Goal: Task Accomplishment & Management: Complete application form

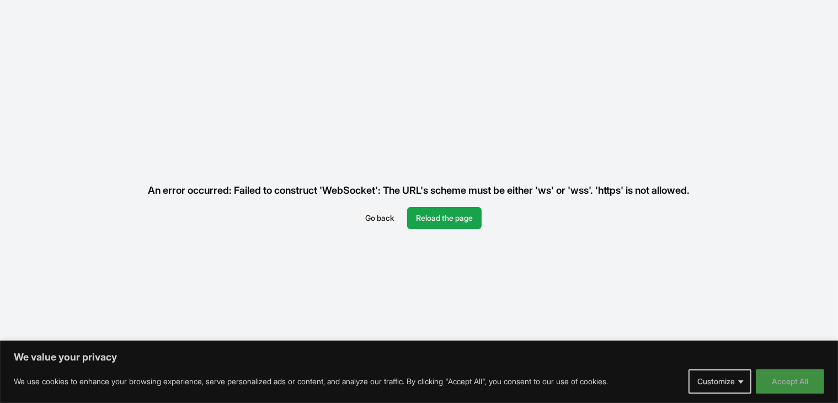
click at [780, 377] on button "Accept All" at bounding box center [790, 381] width 68 height 24
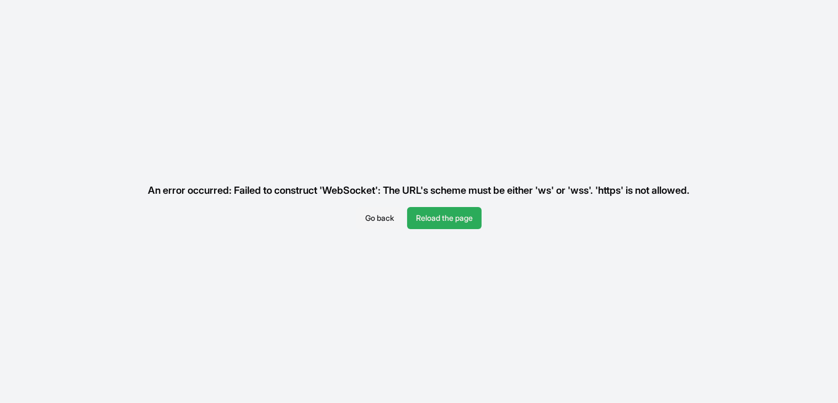
click at [452, 215] on button "Reload the page" at bounding box center [444, 218] width 75 height 22
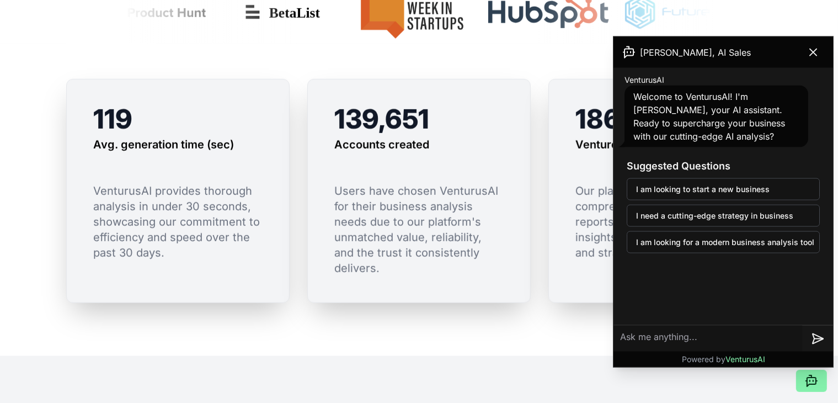
scroll to position [826, 0]
click at [813, 55] on icon at bounding box center [813, 52] width 13 height 13
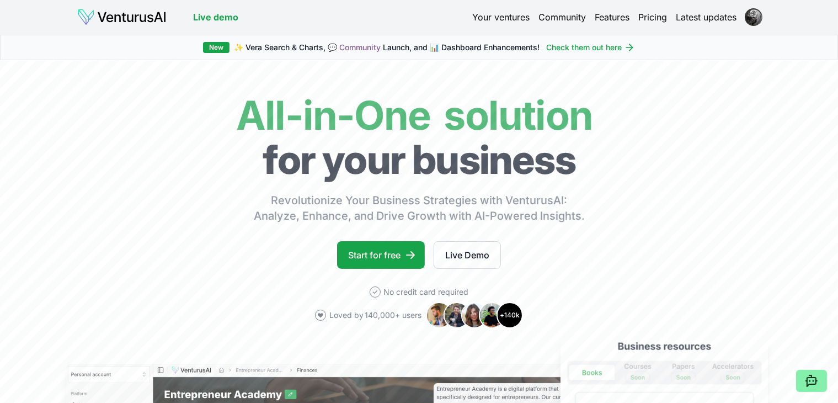
scroll to position [0, 0]
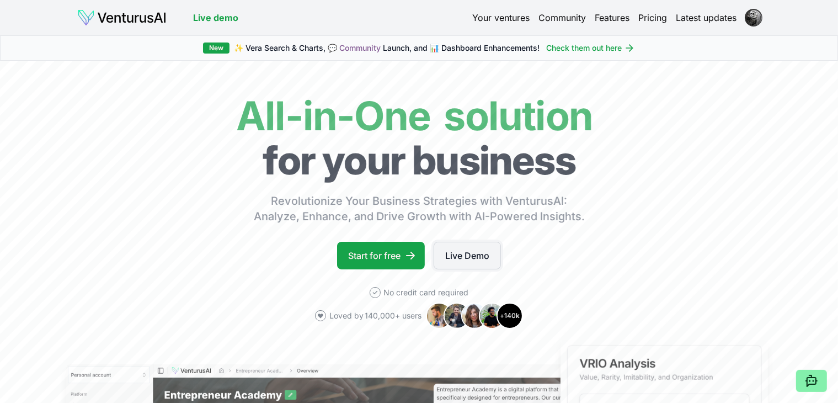
click at [458, 253] on link "Live Demo" at bounding box center [467, 256] width 67 height 28
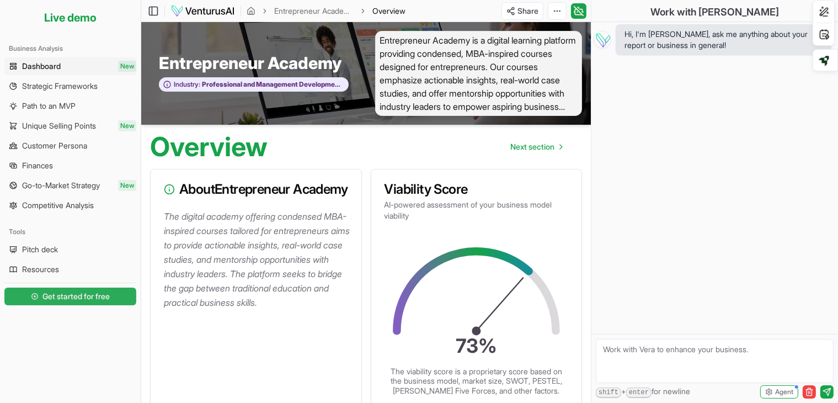
click at [58, 295] on span "Get started for free" at bounding box center [76, 296] width 67 height 11
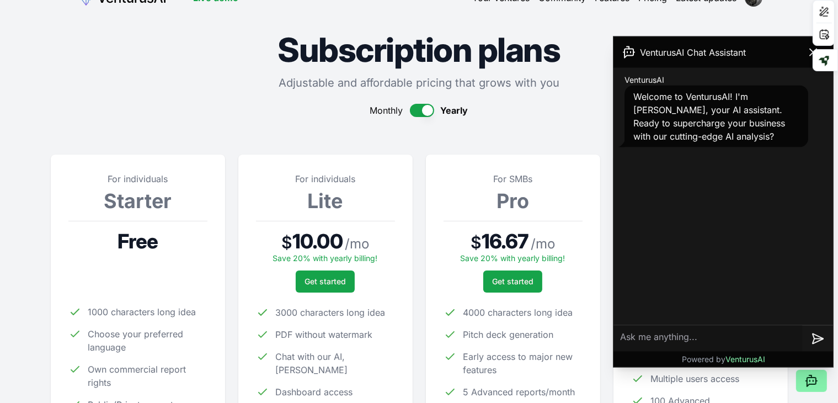
scroll to position [107, 0]
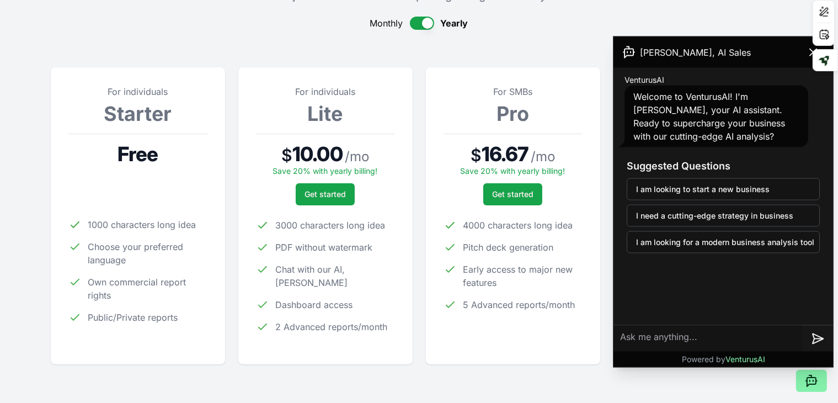
click at [155, 190] on div at bounding box center [137, 194] width 139 height 22
click at [812, 52] on icon at bounding box center [813, 52] width 13 height 13
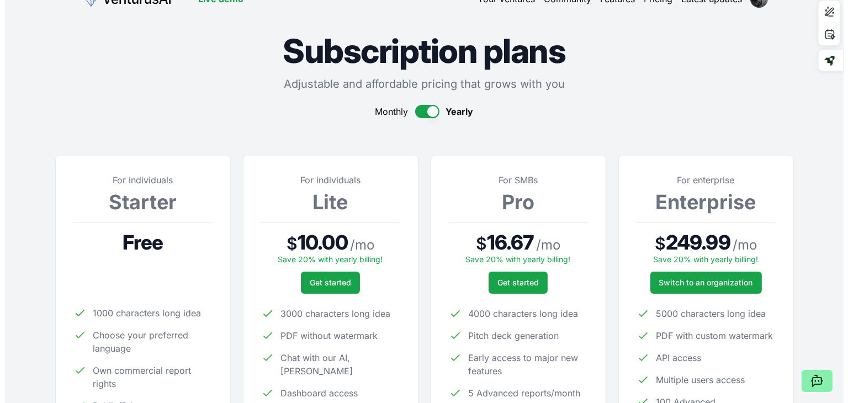
scroll to position [0, 0]
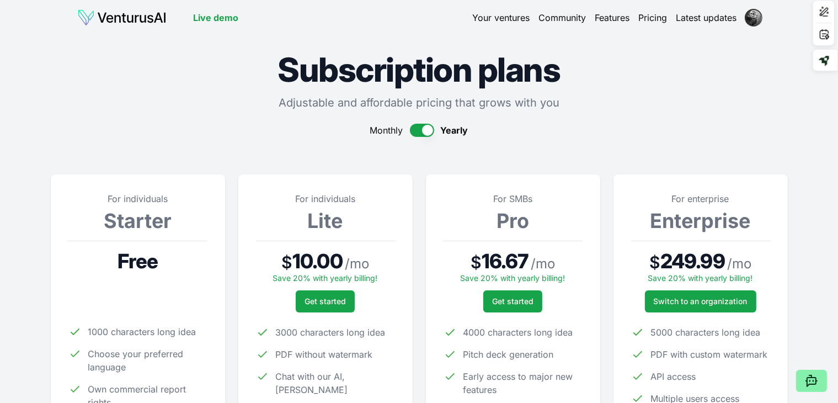
click at [502, 16] on link "Your ventures" at bounding box center [501, 17] width 57 height 13
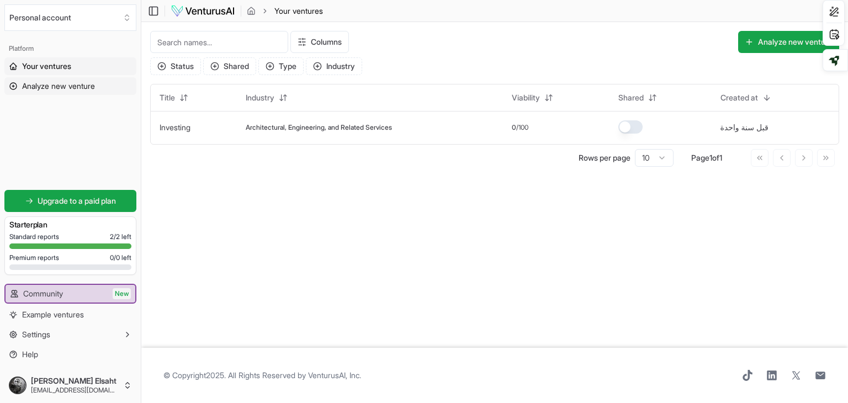
click at [102, 92] on link "Analyze new venture" at bounding box center [70, 86] width 132 height 18
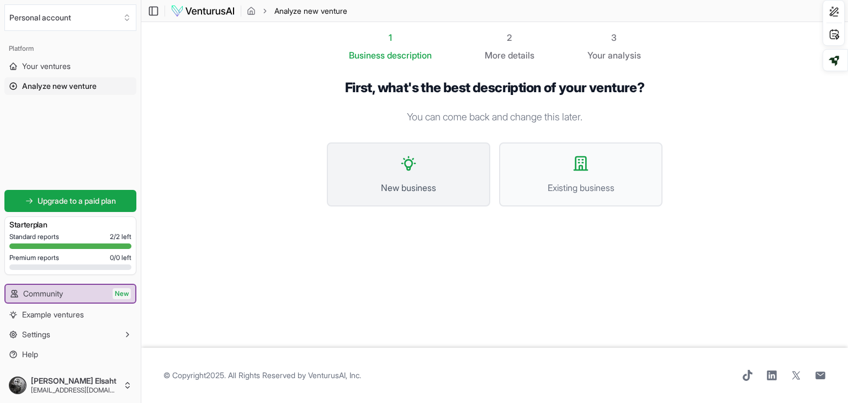
click at [442, 168] on button "New business" at bounding box center [408, 174] width 163 height 64
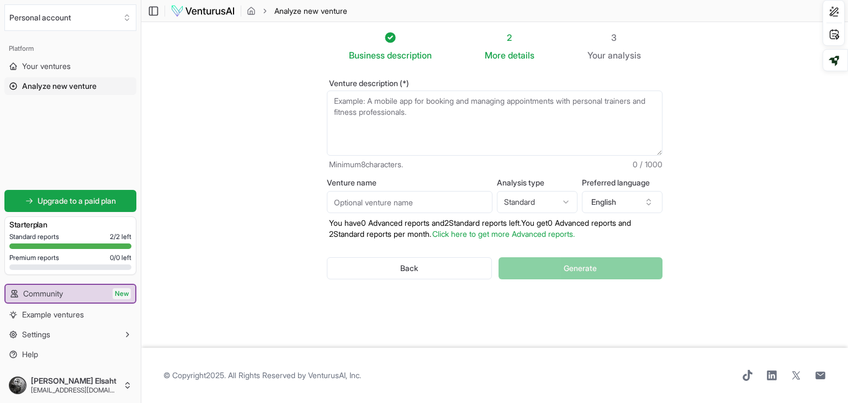
click at [403, 121] on textarea "Venture description (*)" at bounding box center [495, 123] width 336 height 65
paste textarea "الفكرة الأساسية منصّة / تطبيق بيجمع بين: نشر الوعي وتوجيه الهوية: نساعد الناس ي…"
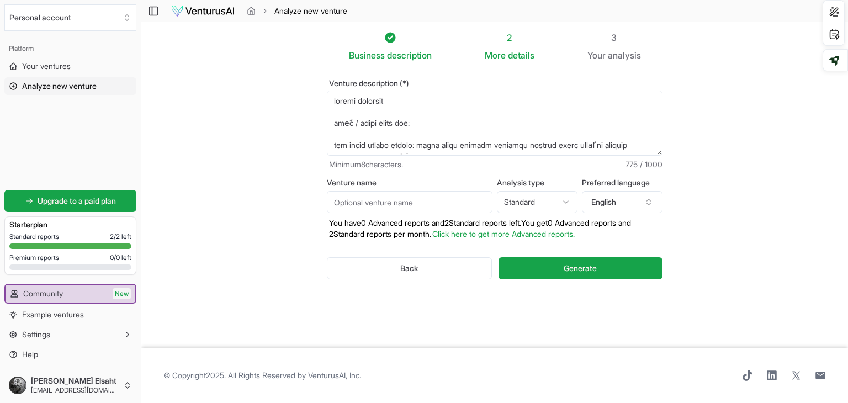
scroll to position [259, 0]
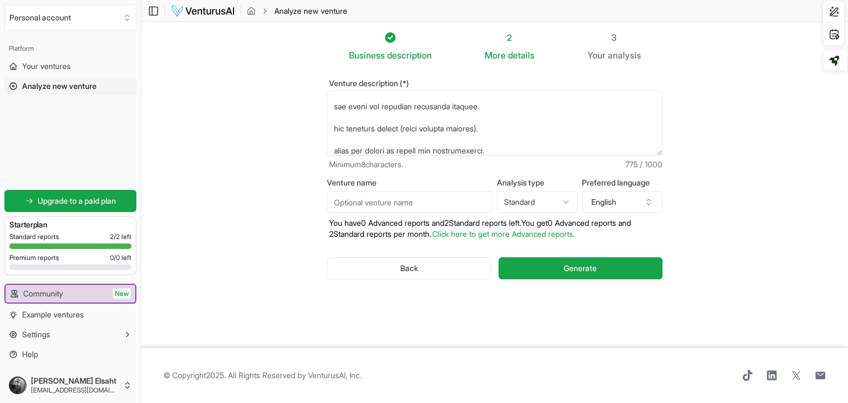
type textarea "الفكرة الأساسية منصّة / تطبيق بيجمع بين: نشر الوعي وتوجيه الهوية: نساعد الناس ي…"
click at [406, 199] on input "Venture name" at bounding box center [410, 202] width 166 height 22
type input "رونق"
click at [614, 206] on button "English" at bounding box center [622, 202] width 81 height 22
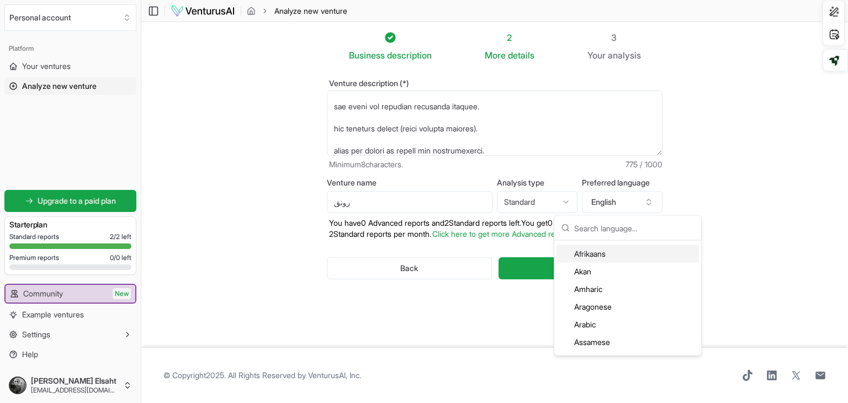
scroll to position [65, 0]
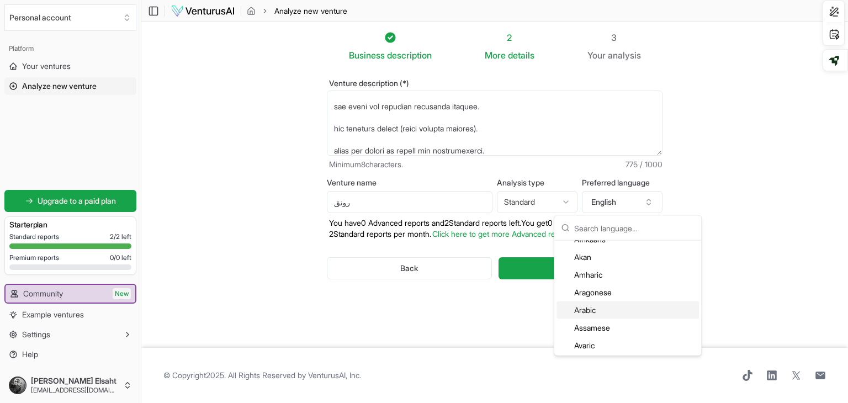
click at [594, 306] on div "Arabic" at bounding box center [627, 310] width 142 height 18
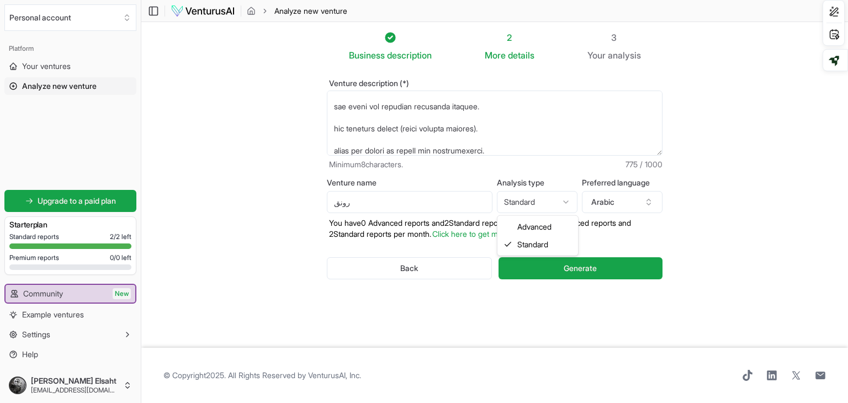
click at [550, 201] on html "We value your privacy We use cookies to enhance your browsing experience, serve…" at bounding box center [424, 201] width 848 height 403
select select "advanced"
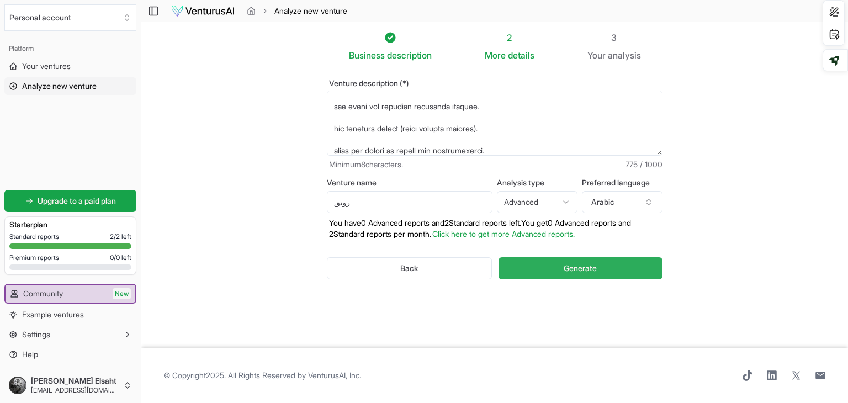
click at [545, 265] on button "Generate" at bounding box center [580, 268] width 164 height 22
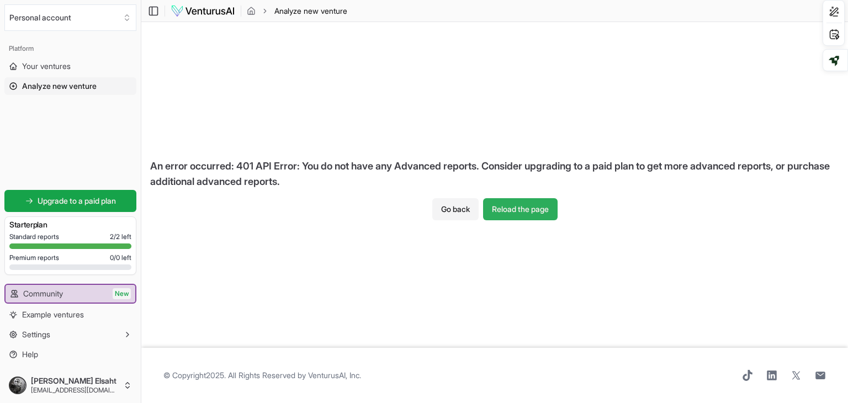
click at [496, 212] on button "Reload the page" at bounding box center [520, 209] width 75 height 22
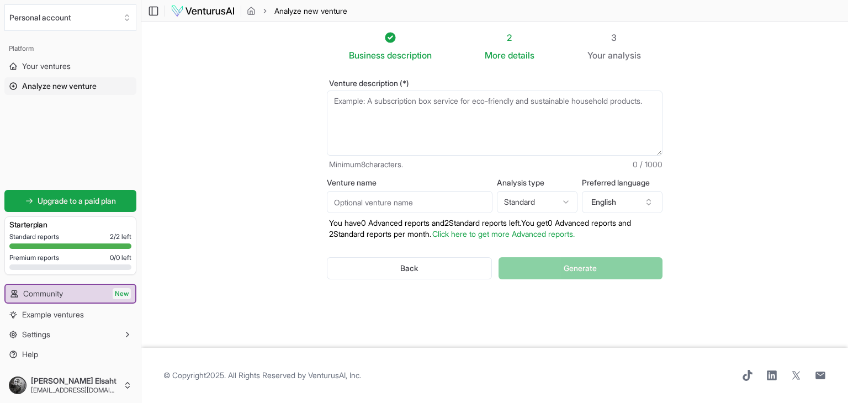
click at [409, 115] on textarea "Venture description (*)" at bounding box center [495, 123] width 336 height 65
paste textarea "loremi dolorsit ameّc / adipi elits doe: tem incid utlabo etdolo: magna aliqu e…"
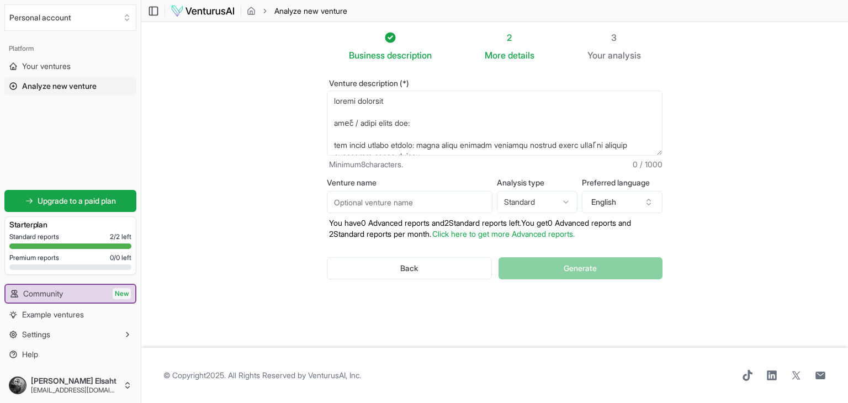
scroll to position [259, 0]
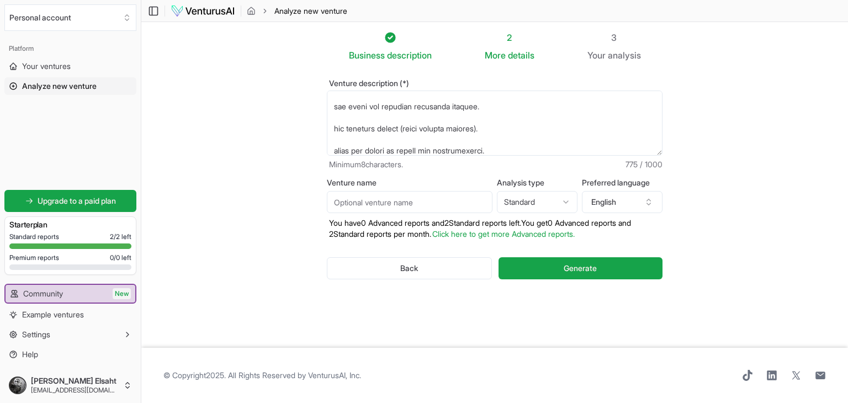
type textarea "loremi dolorsit ameّc / adipi elits doe: tem incid utlabo etdolo: magna aliqu e…"
click at [450, 205] on input "Venture name" at bounding box center [410, 202] width 166 height 22
type input "رونق"
click at [605, 206] on button "English" at bounding box center [622, 202] width 81 height 22
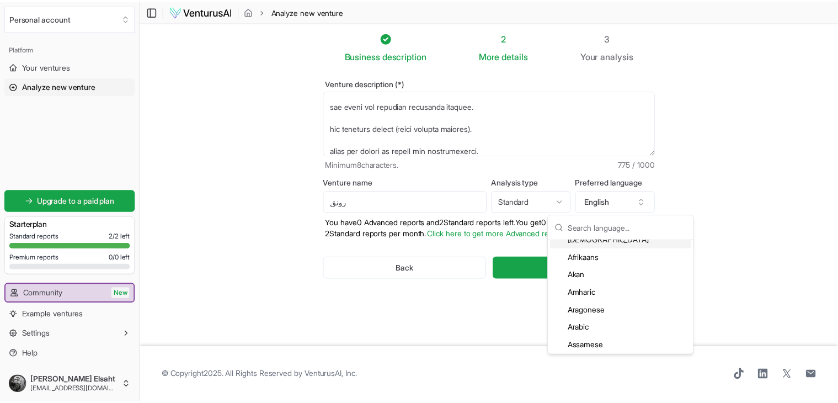
scroll to position [50, 0]
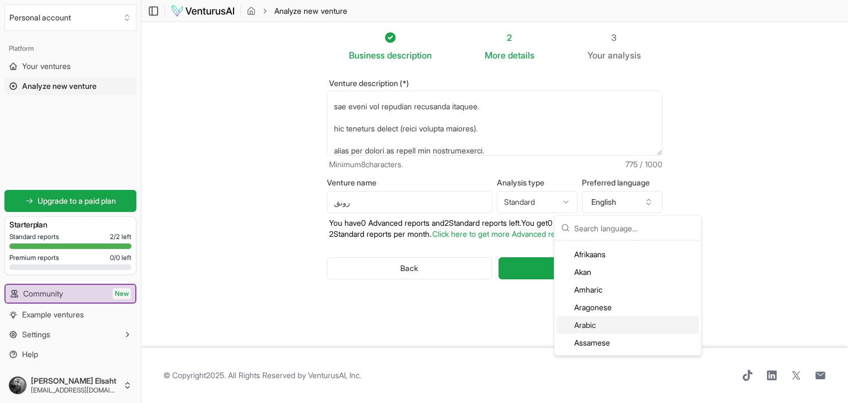
click at [593, 325] on div "Arabic" at bounding box center [627, 325] width 142 height 18
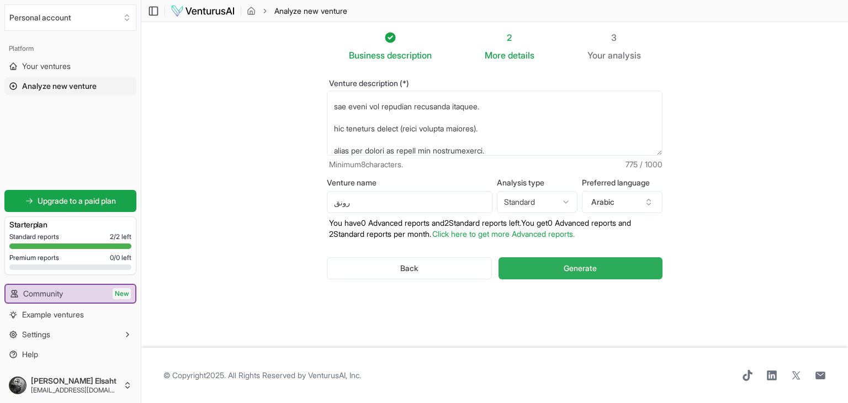
click at [552, 269] on button "Generate" at bounding box center [580, 268] width 164 height 22
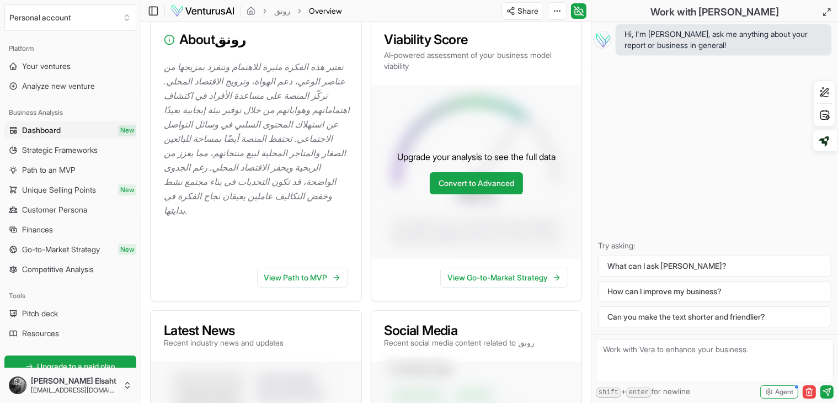
scroll to position [168, 0]
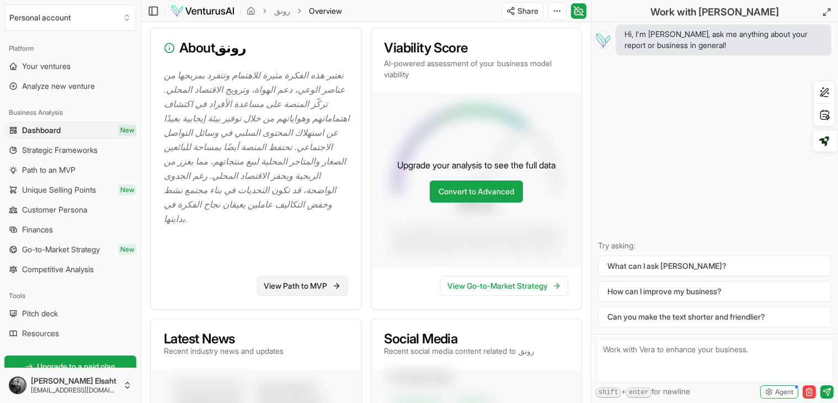
click at [291, 290] on link "View Path to MVP" at bounding box center [302, 286] width 91 height 20
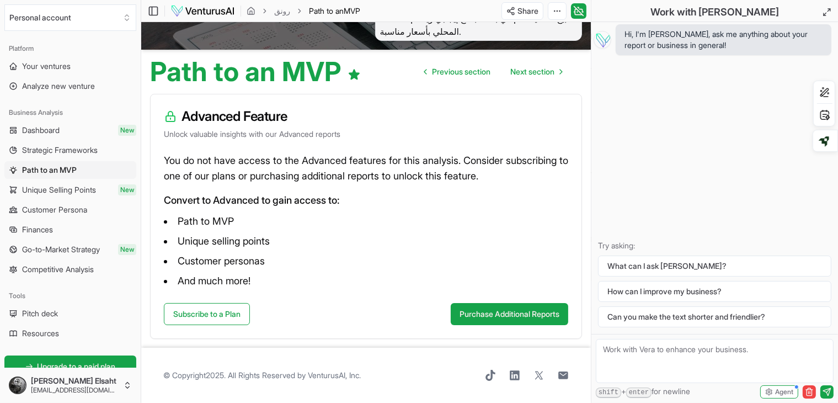
scroll to position [61, 0]
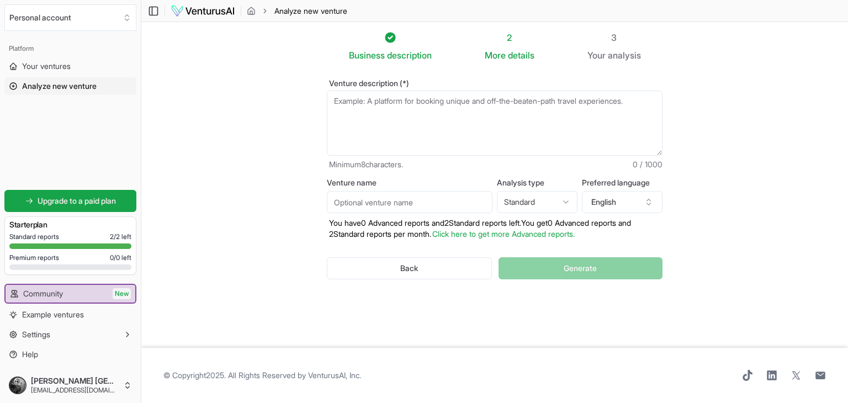
click at [406, 106] on textarea "Venture description (*)" at bounding box center [495, 123] width 336 height 65
paste textarea "الفكرة الأساسية منصّة / تطبيق بيجمع بين: نشر الوعي وتوجيه الهوية: نساعد الناس ي…"
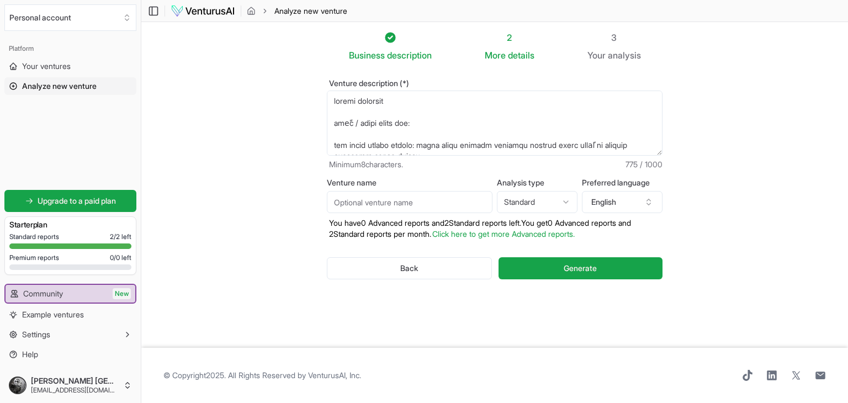
scroll to position [259, 0]
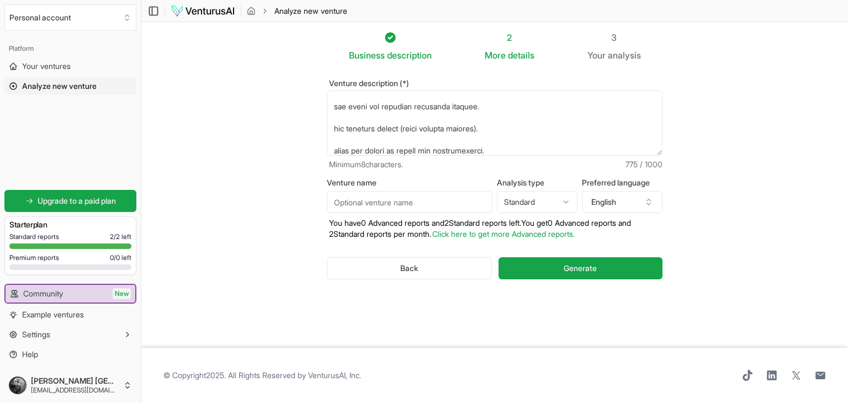
type textarea "الفكرة الأساسية منصّة / تطبيق بيجمع بين: نشر الوعي وتوجيه الهوية: نساعد الناس ي…"
click at [421, 201] on input "Venture name" at bounding box center [410, 202] width 166 height 22
type input "رونق"
click at [607, 199] on button "English" at bounding box center [622, 202] width 81 height 22
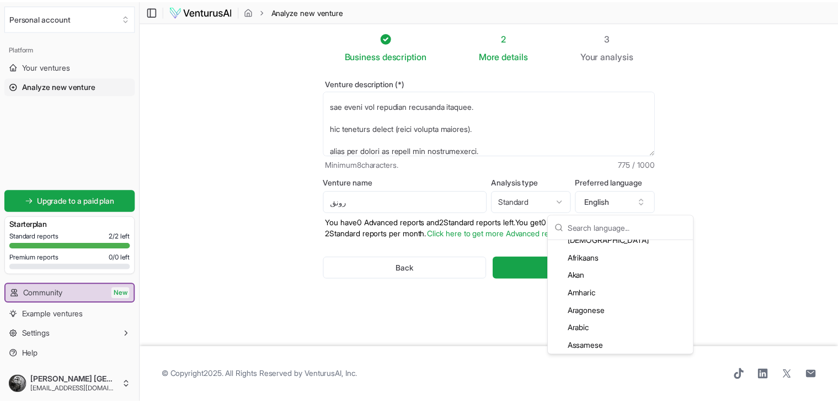
scroll to position [49, 0]
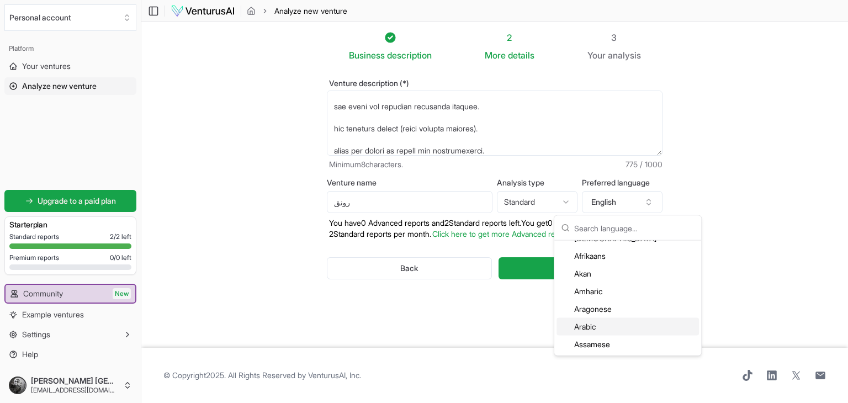
click at [587, 320] on div "Arabic" at bounding box center [627, 327] width 142 height 18
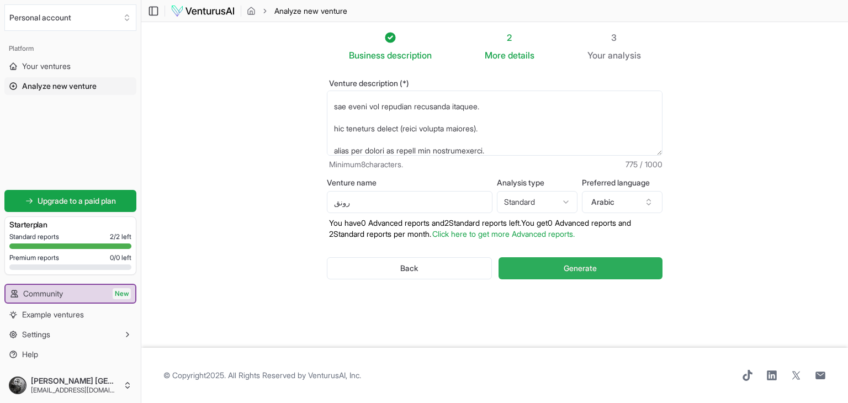
click at [563, 270] on span "Generate" at bounding box center [579, 268] width 33 height 11
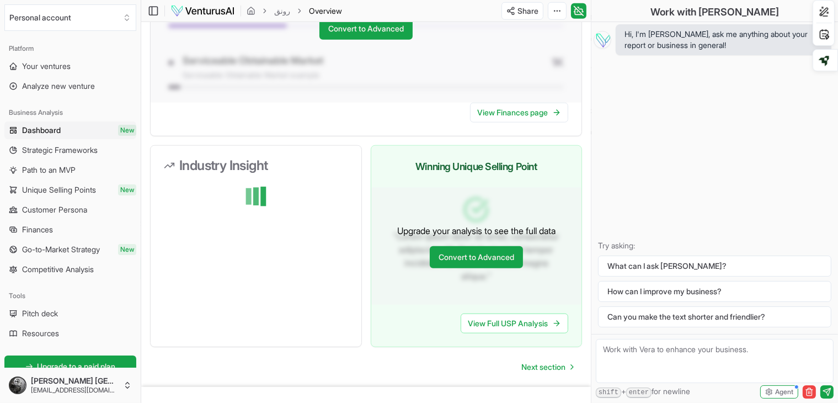
scroll to position [1025, 0]
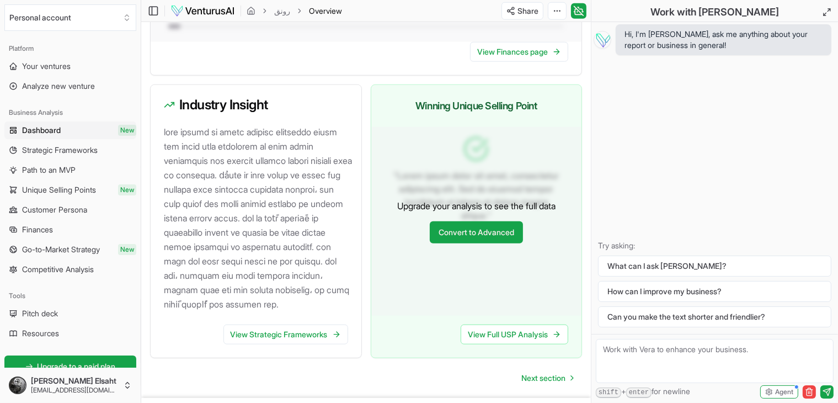
scroll to position [1047, 0]
click at [283, 336] on link "View Strategic Frameworks" at bounding box center [286, 334] width 125 height 20
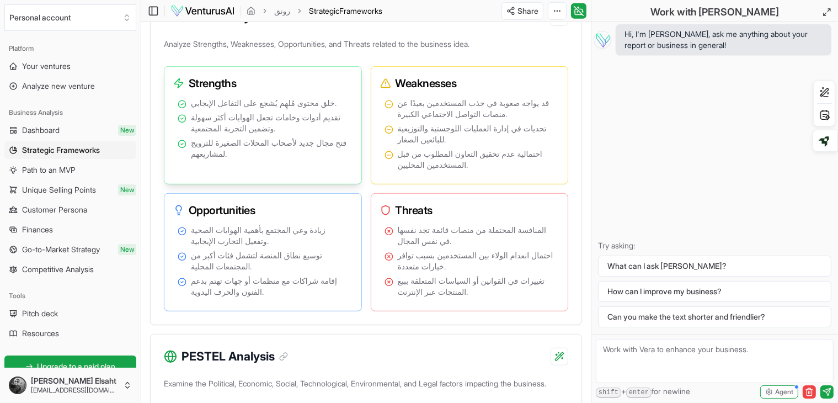
scroll to position [742, 0]
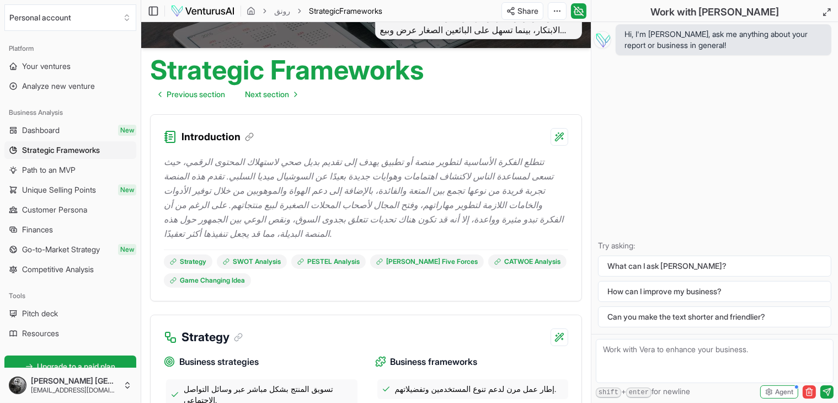
scroll to position [77, 0]
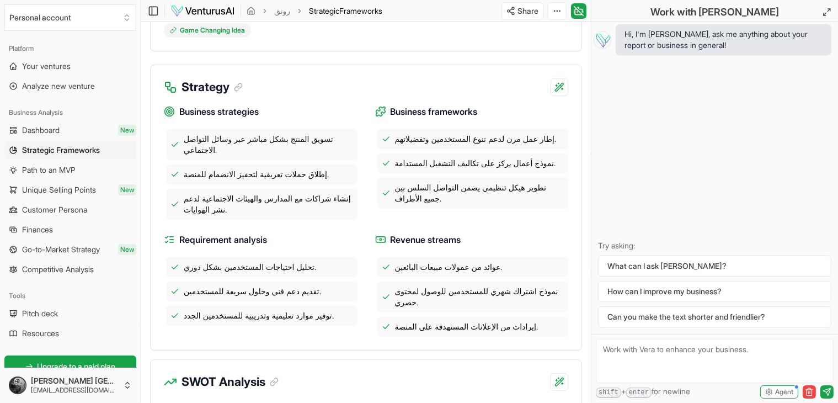
scroll to position [327, 0]
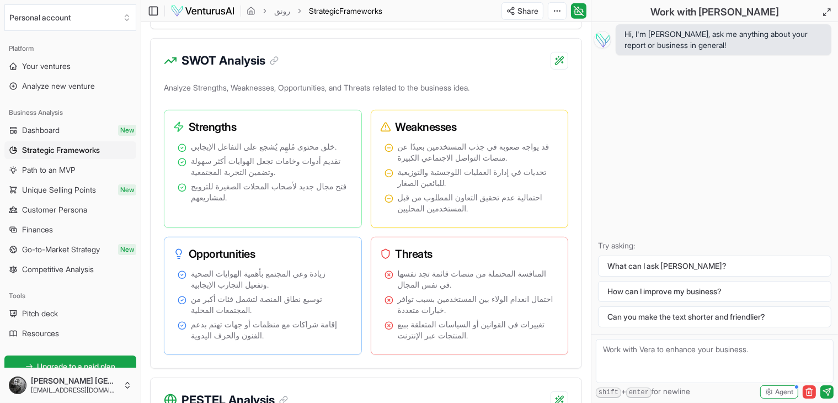
scroll to position [647, 0]
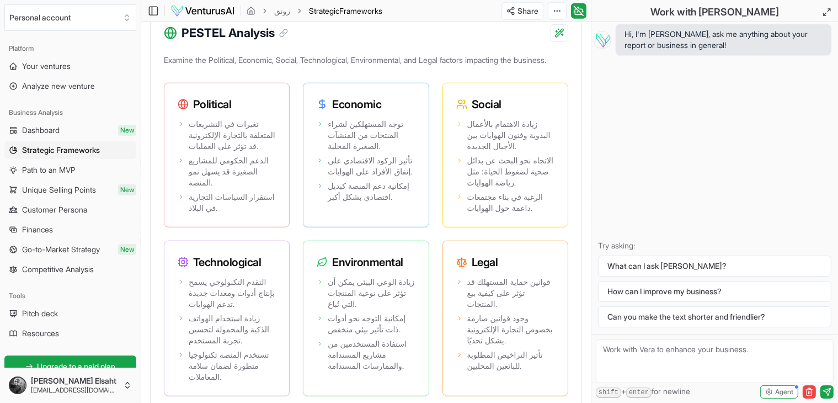
scroll to position [1015, 0]
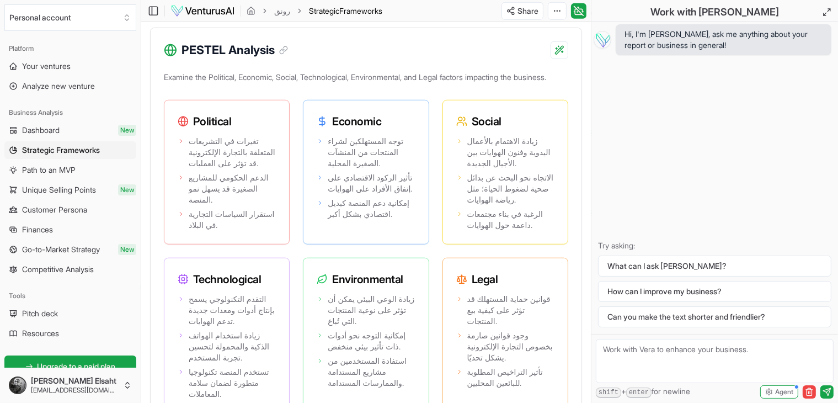
scroll to position [1002, 0]
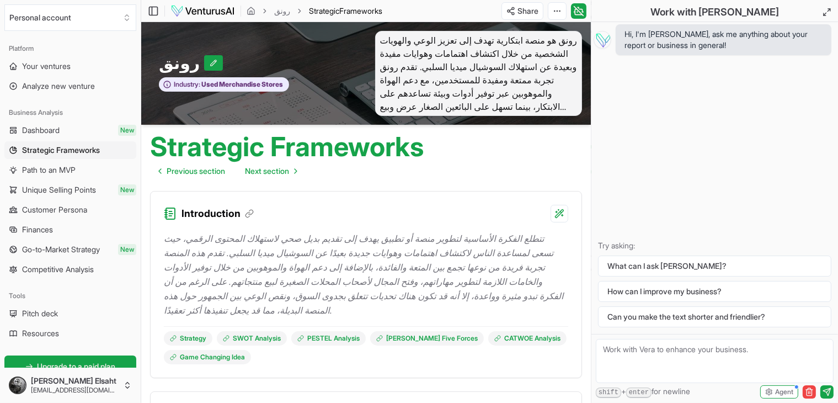
click at [357, 212] on div "Introduction" at bounding box center [366, 206] width 431 height 31
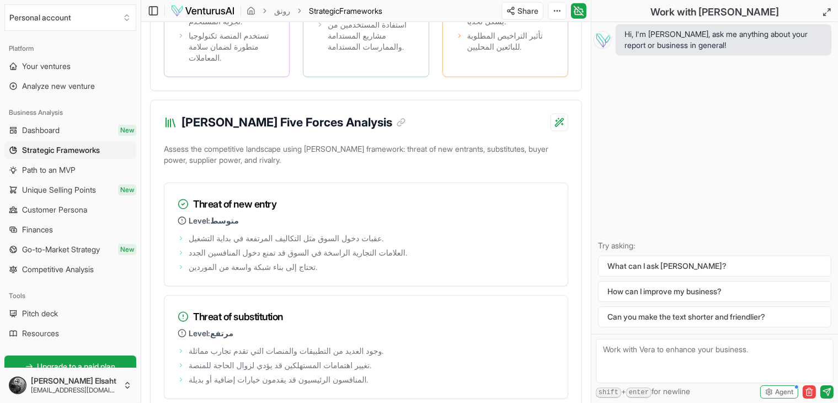
scroll to position [1334, 0]
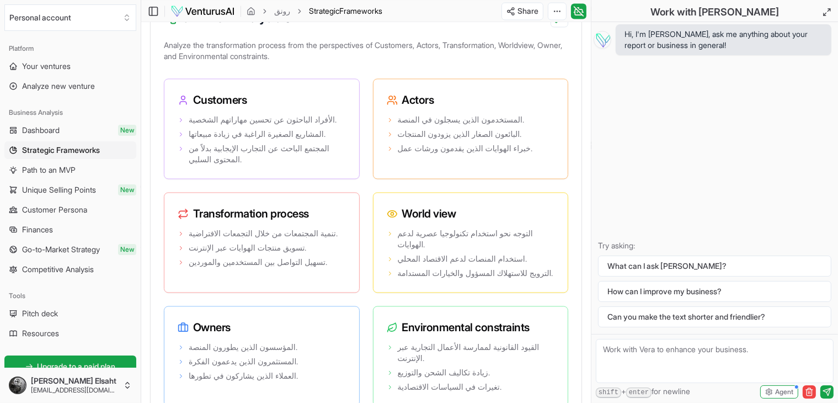
scroll to position [2097, 0]
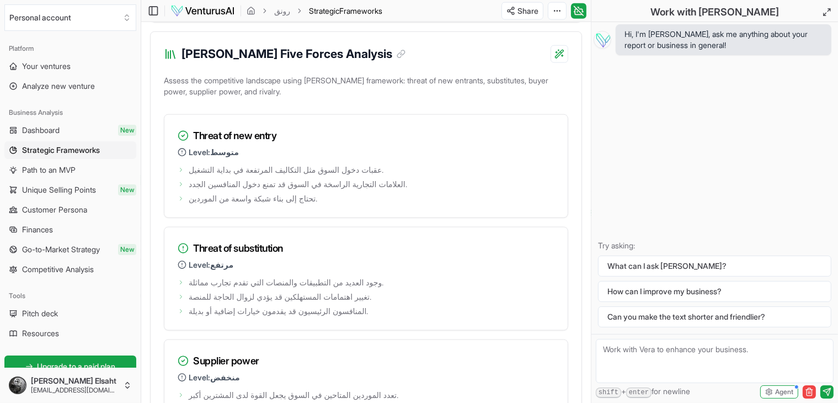
scroll to position [1403, 0]
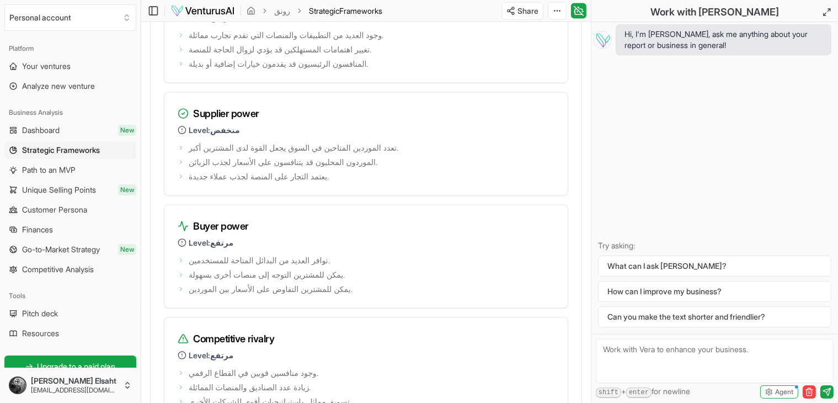
scroll to position [1700, 0]
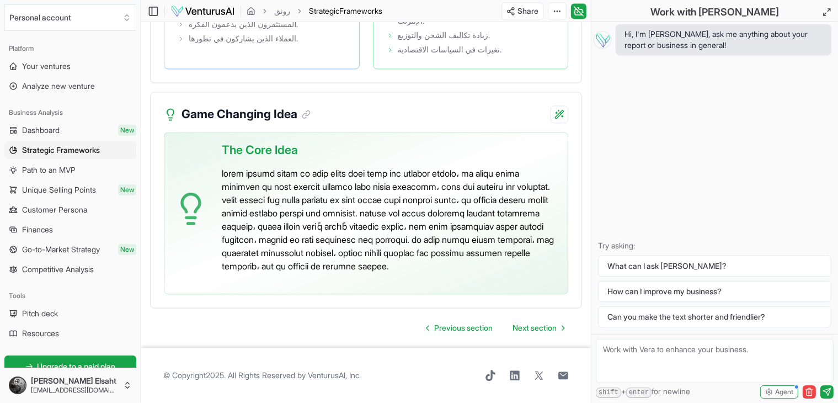
scroll to position [2441, 0]
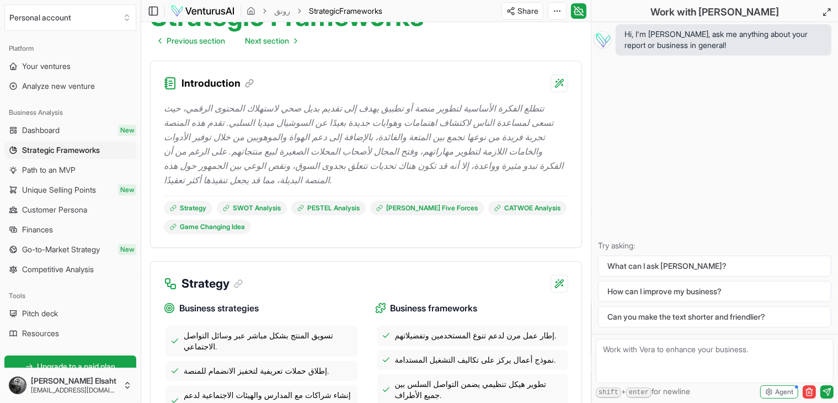
scroll to position [97, 0]
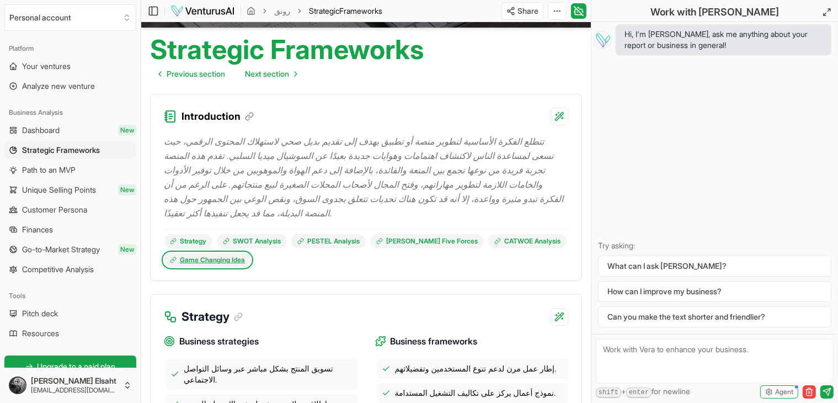
click at [230, 254] on link "Game Changing Idea" at bounding box center [207, 260] width 87 height 14
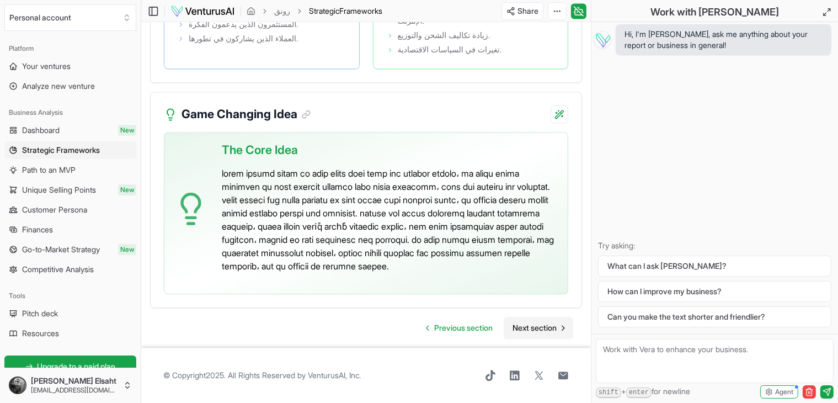
click at [528, 326] on span "Next section" at bounding box center [535, 327] width 44 height 11
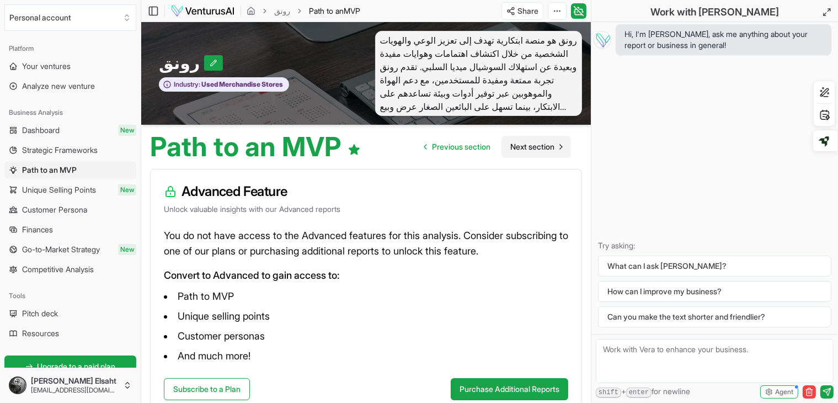
click at [519, 144] on span "Next section" at bounding box center [532, 146] width 44 height 11
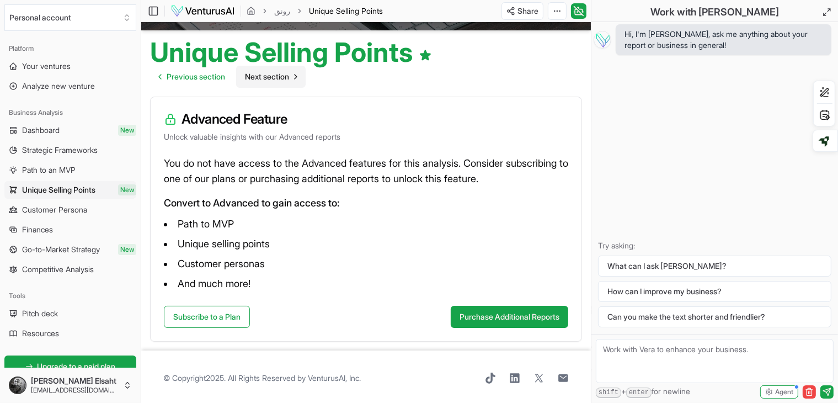
scroll to position [97, 0]
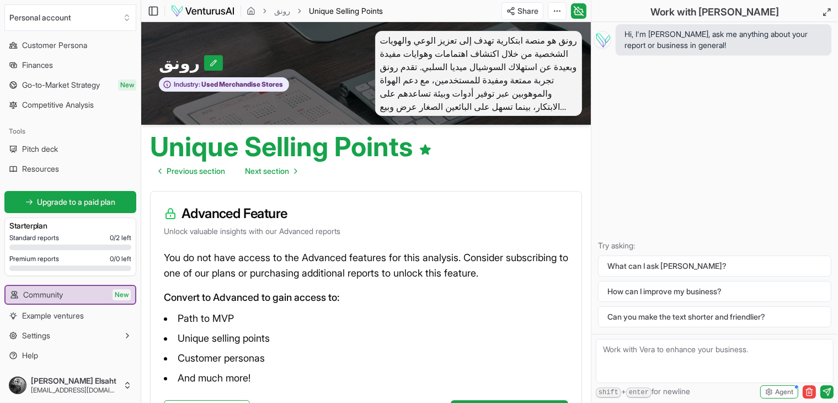
scroll to position [165, 0]
click at [58, 206] on span "Upgrade to a paid plan" at bounding box center [77, 201] width 78 height 11
